Goal: Find specific page/section: Find specific page/section

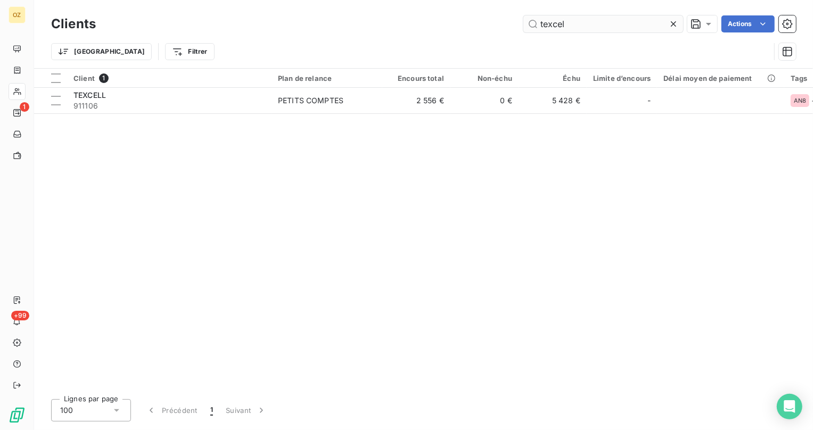
click at [625, 19] on input "texcel" at bounding box center [604, 23] width 160 height 17
type input "80393312600010"
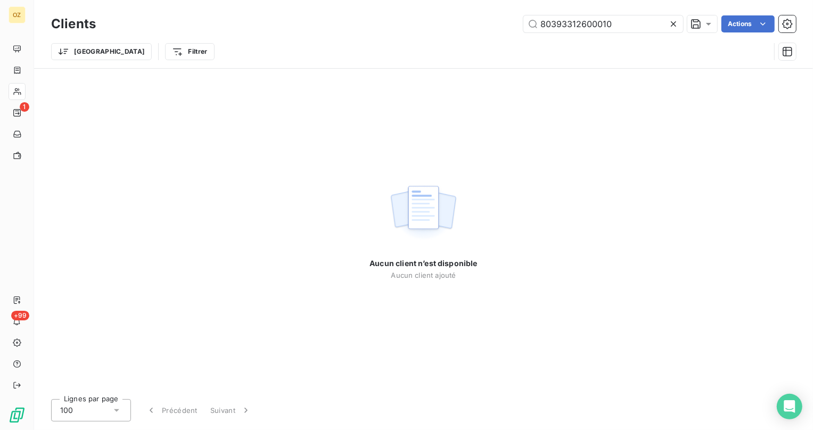
drag, startPoint x: 625, startPoint y: 19, endPoint x: 401, endPoint y: 11, distance: 224.4
click at [394, 11] on div "Clients 80393312600010 Actions Trier Filtrer" at bounding box center [423, 34] width 779 height 68
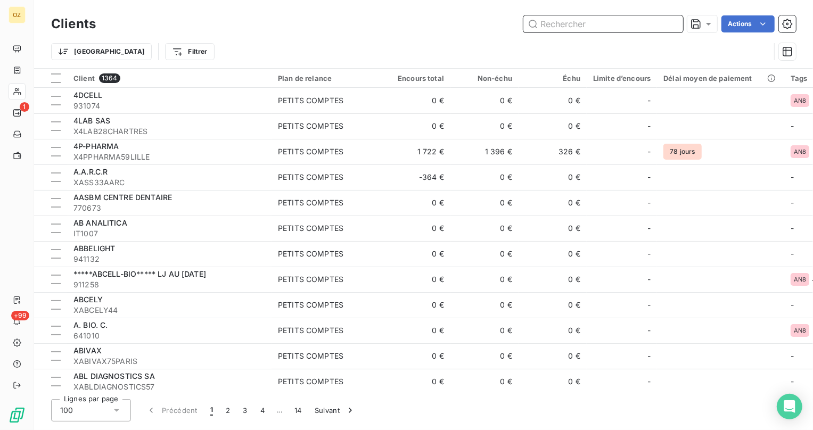
click at [582, 20] on input "text" at bounding box center [604, 23] width 160 height 17
paste input "XSCIMABIO74THONON"
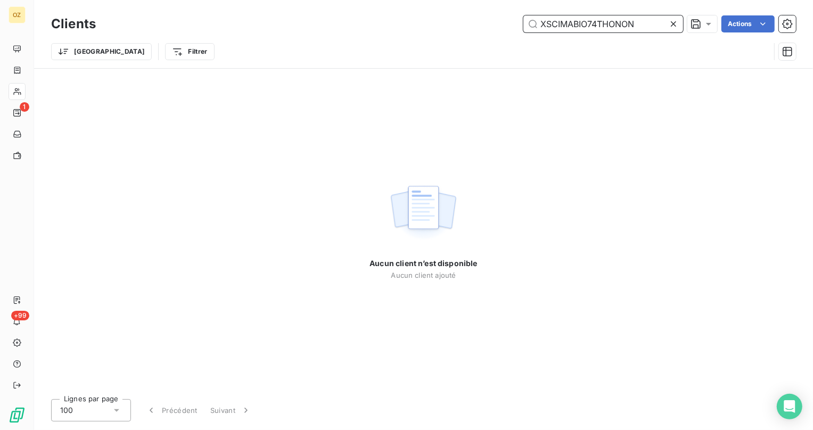
click at [651, 27] on input "XSCIMABIO74THONON" at bounding box center [604, 23] width 160 height 17
drag, startPoint x: 651, startPoint y: 27, endPoint x: 613, endPoint y: 26, distance: 38.4
click at [613, 26] on input "XSCIMABIO74THONON" at bounding box center [604, 23] width 160 height 17
paste input "741026"
type input "741026"
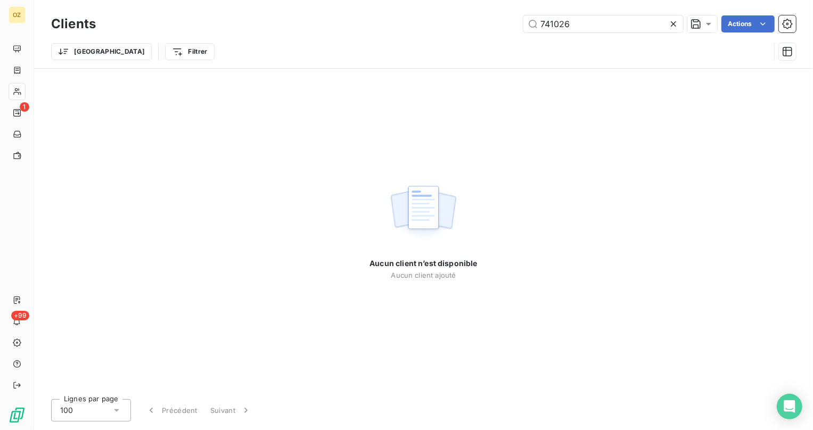
click at [673, 23] on icon at bounding box center [673, 23] width 5 height 5
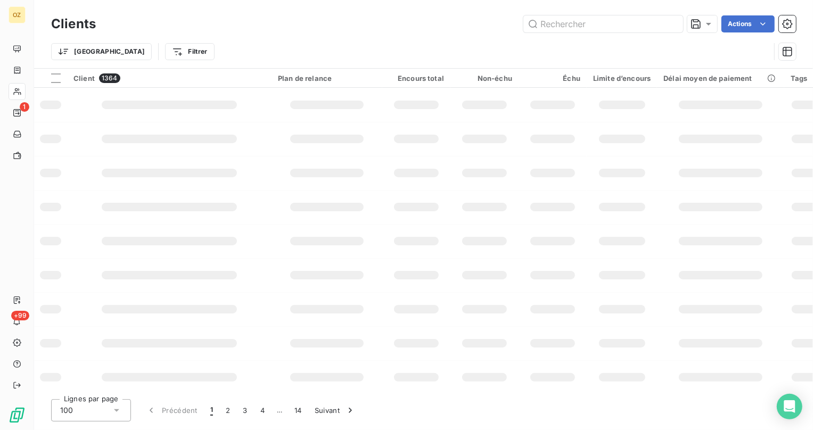
click at [289, 13] on div "Clients Actions" at bounding box center [423, 24] width 745 height 22
